Goal: Task Accomplishment & Management: Manage account settings

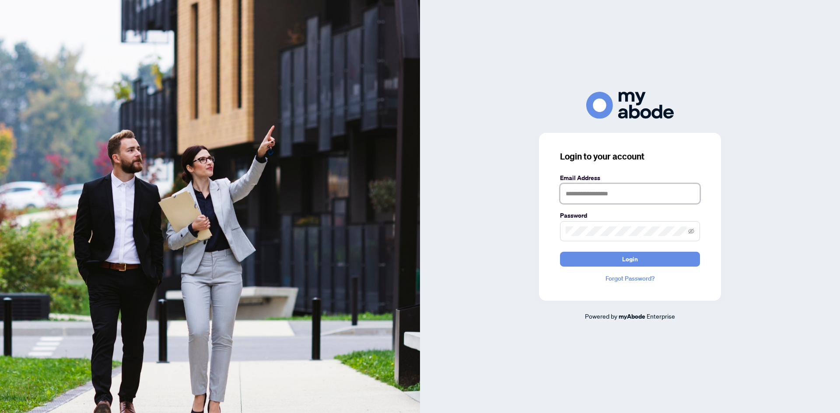
type input "**********"
click at [667, 262] on button "Login" at bounding box center [630, 259] width 140 height 15
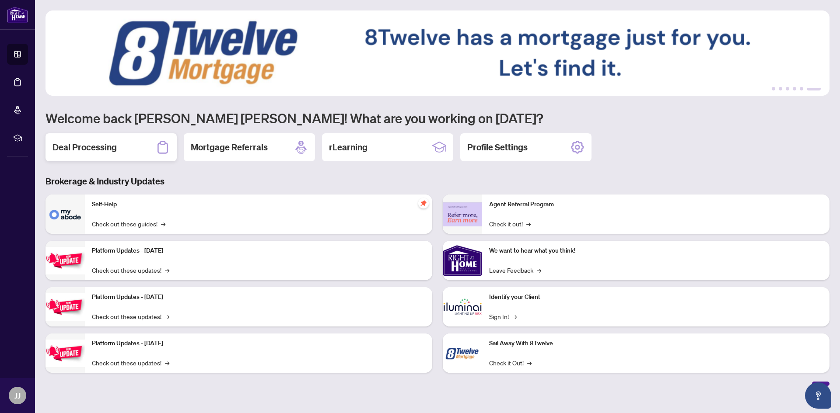
click at [97, 147] on h2 "Deal Processing" at bounding box center [84, 147] width 64 height 12
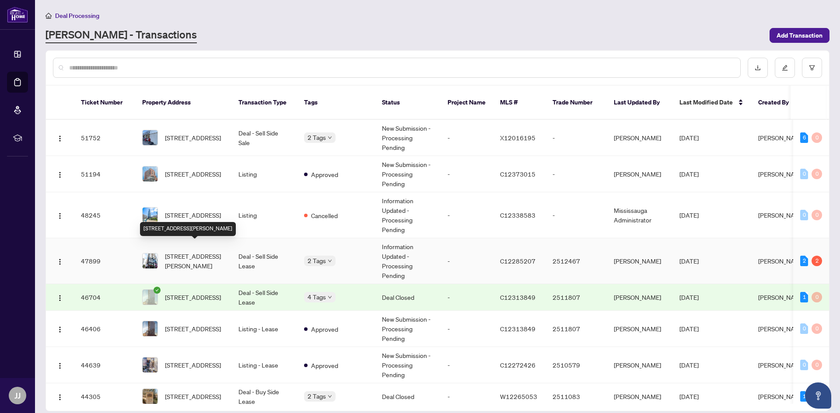
click at [209, 252] on span "605-75 St Nicholas St, Toronto, Ontario M4Y 0A5, Canada" at bounding box center [194, 261] width 59 height 19
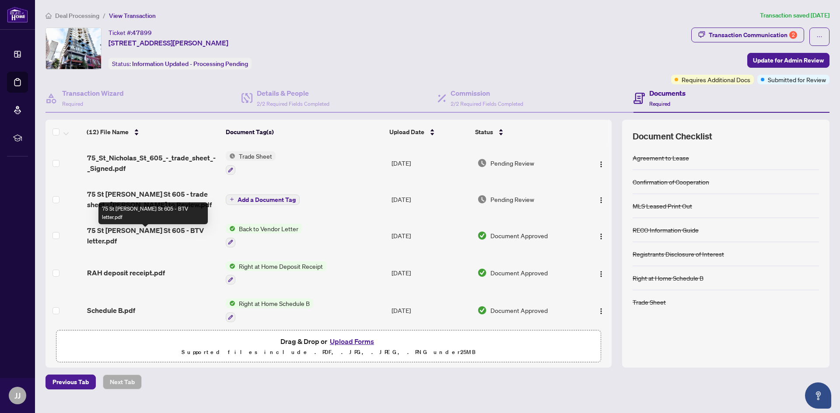
click at [196, 234] on span "75 St Nicholas St 605 - BTV letter.pdf" at bounding box center [153, 235] width 132 height 21
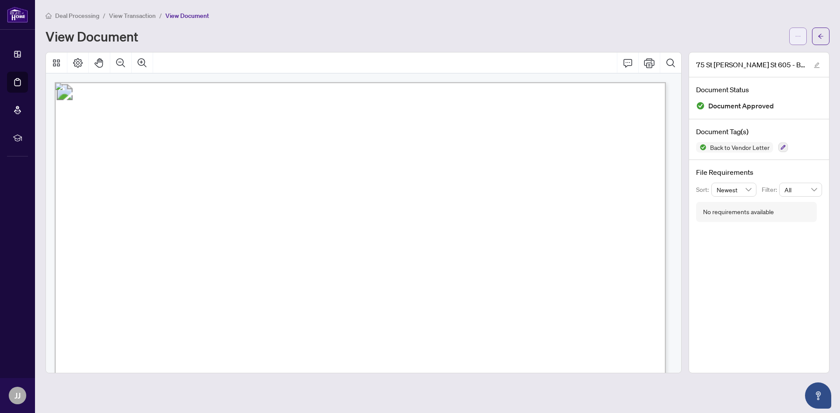
click at [799, 37] on icon "ellipsis" at bounding box center [798, 36] width 6 height 6
click at [762, 54] on span "Download" at bounding box center [766, 55] width 66 height 10
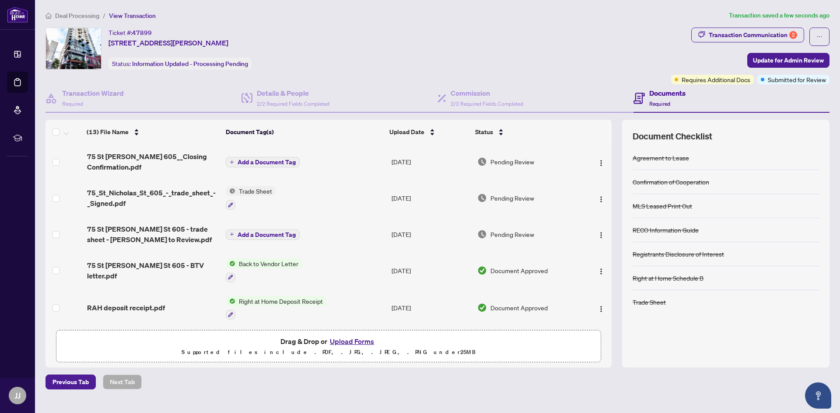
click at [260, 163] on span "Add a Document Tag" at bounding box center [267, 162] width 58 height 6
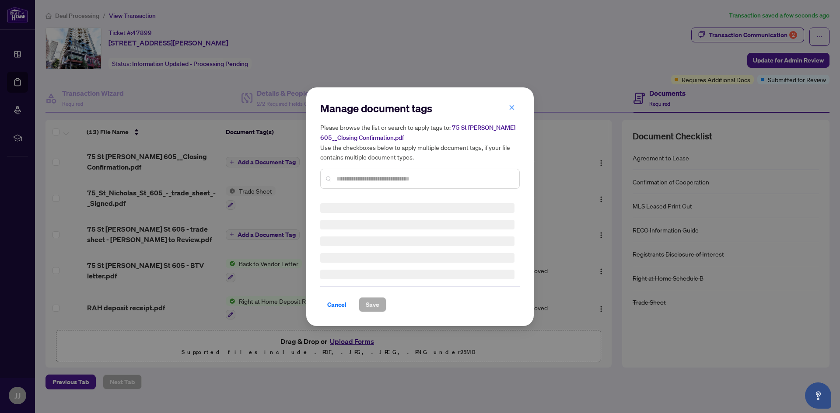
click at [344, 177] on div "Manage document tags Please browse the list or search to apply tags to: 75 St N…" at bounding box center [419, 148] width 199 height 95
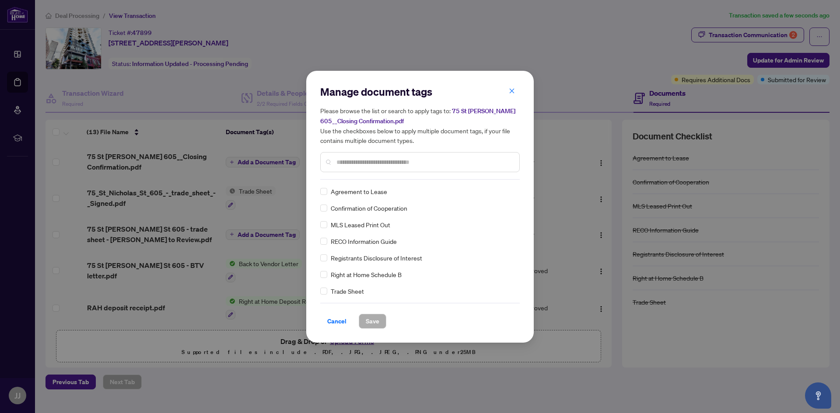
click at [346, 161] on input "text" at bounding box center [424, 162] width 176 height 10
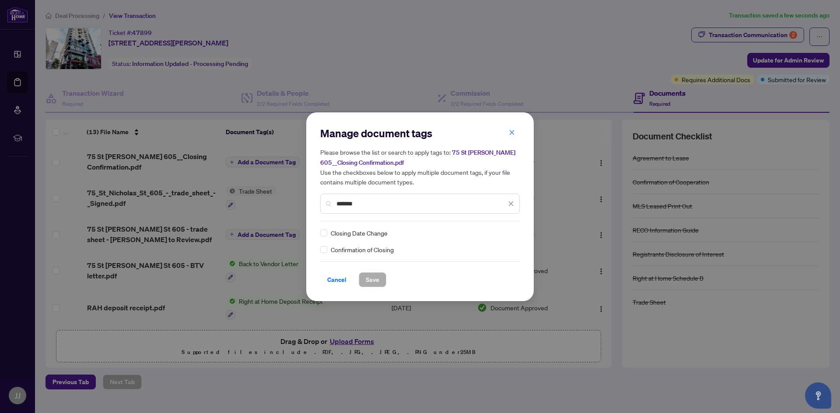
type input "*******"
click at [375, 280] on span "Save" at bounding box center [373, 280] width 14 height 14
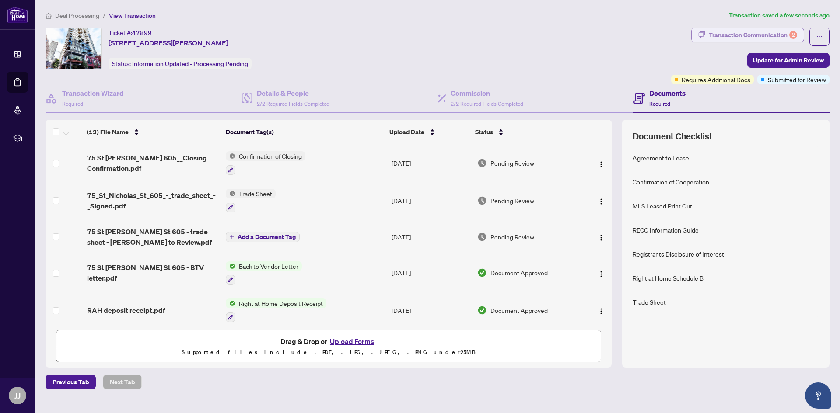
click at [773, 32] on div "Transaction Communication 2" at bounding box center [753, 35] width 88 height 14
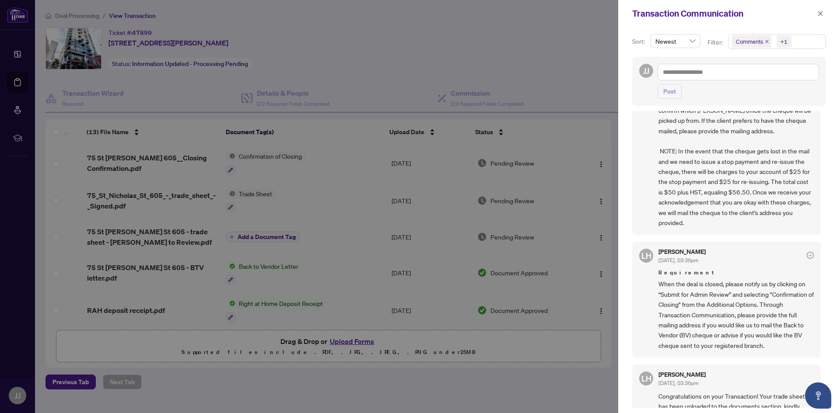
scroll to position [87, 0]
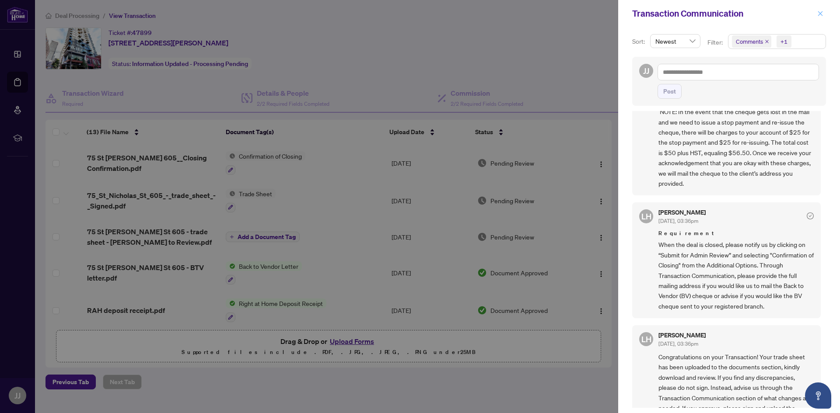
click at [821, 13] on icon "close" at bounding box center [820, 13] width 5 height 5
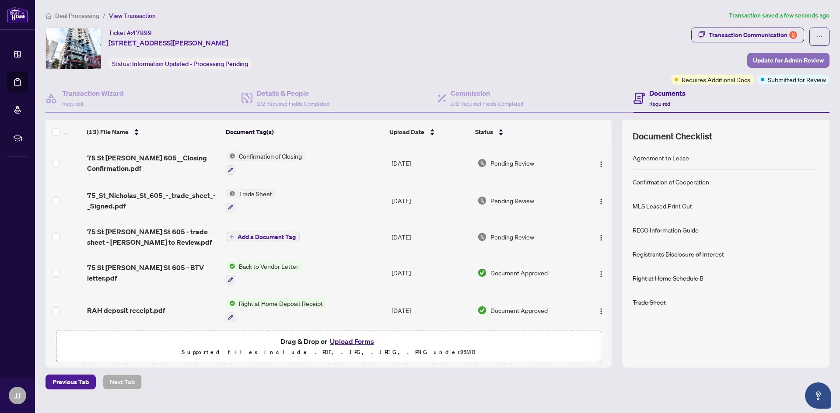
click at [783, 59] on span "Update for Admin Review" at bounding box center [788, 60] width 71 height 14
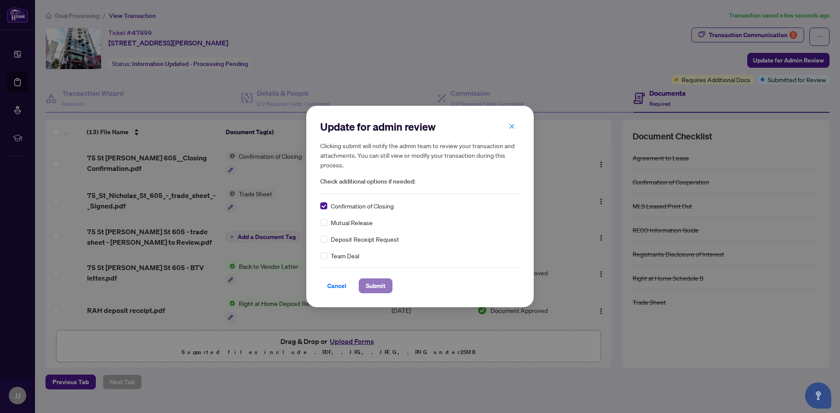
click at [381, 288] on span "Submit" at bounding box center [376, 286] width 20 height 14
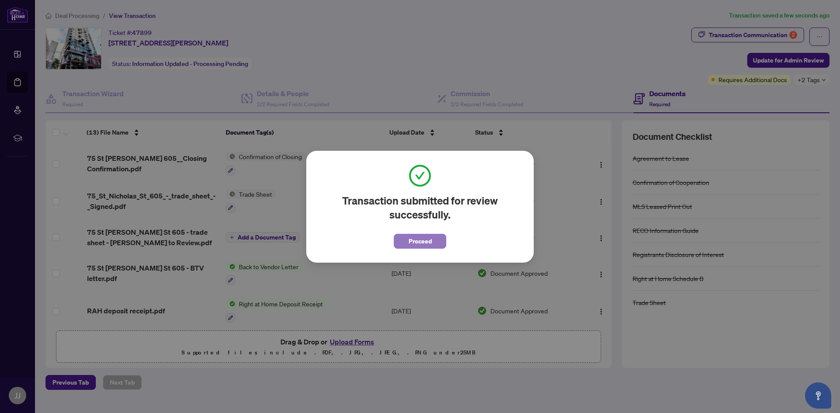
click at [423, 245] on span "Proceed" at bounding box center [420, 241] width 23 height 14
